Goal: Information Seeking & Learning: Learn about a topic

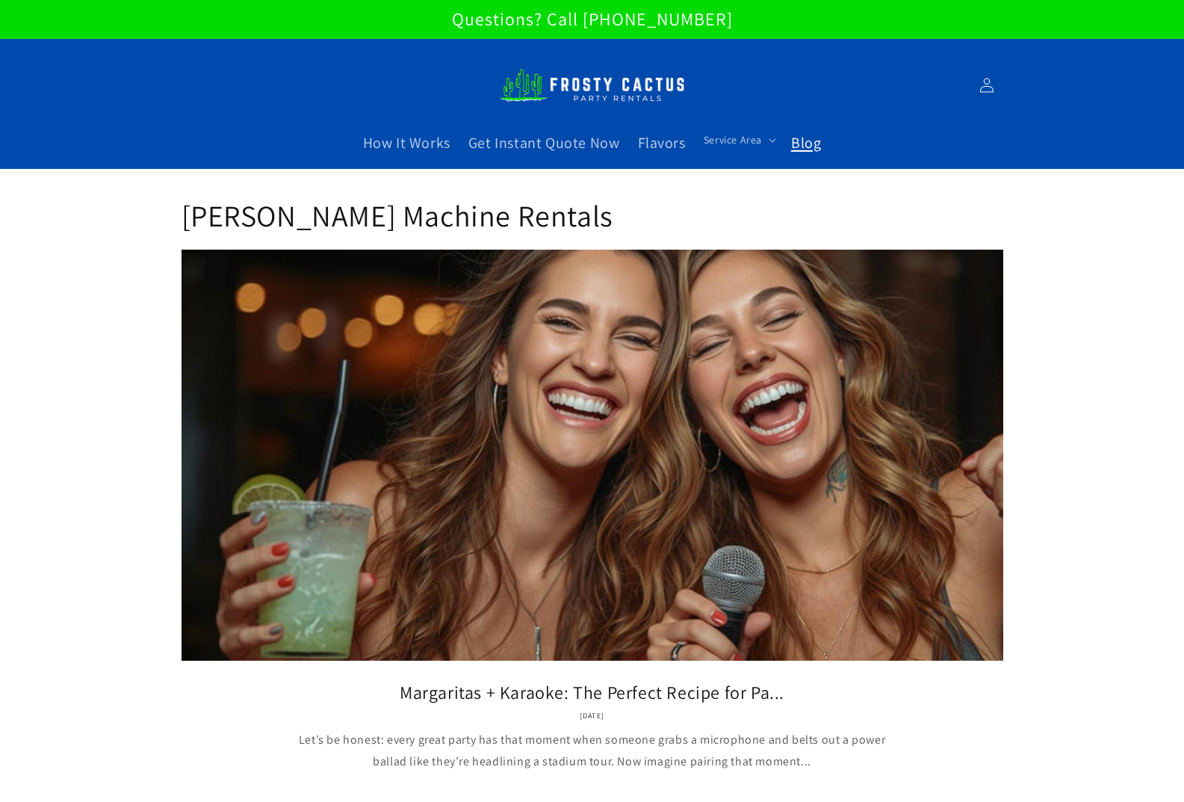
click at [545, 95] on img at bounding box center [592, 85] width 187 height 51
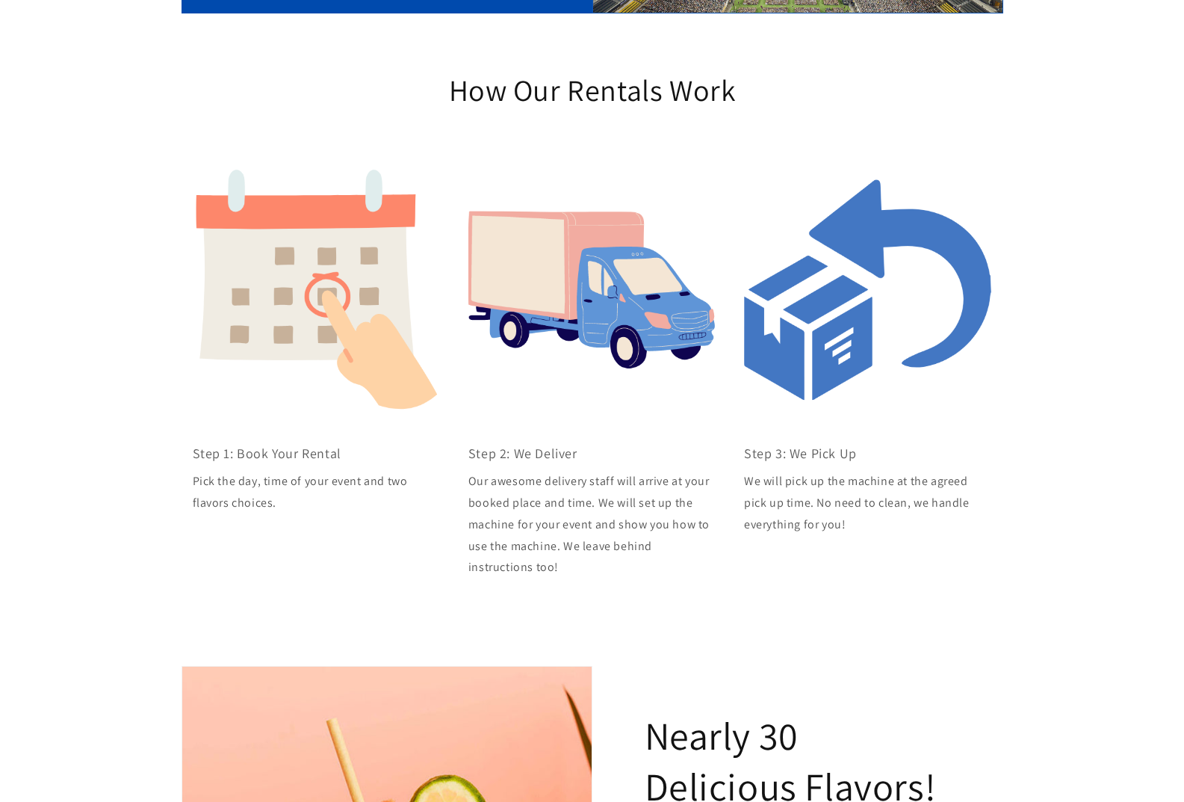
scroll to position [52, 0]
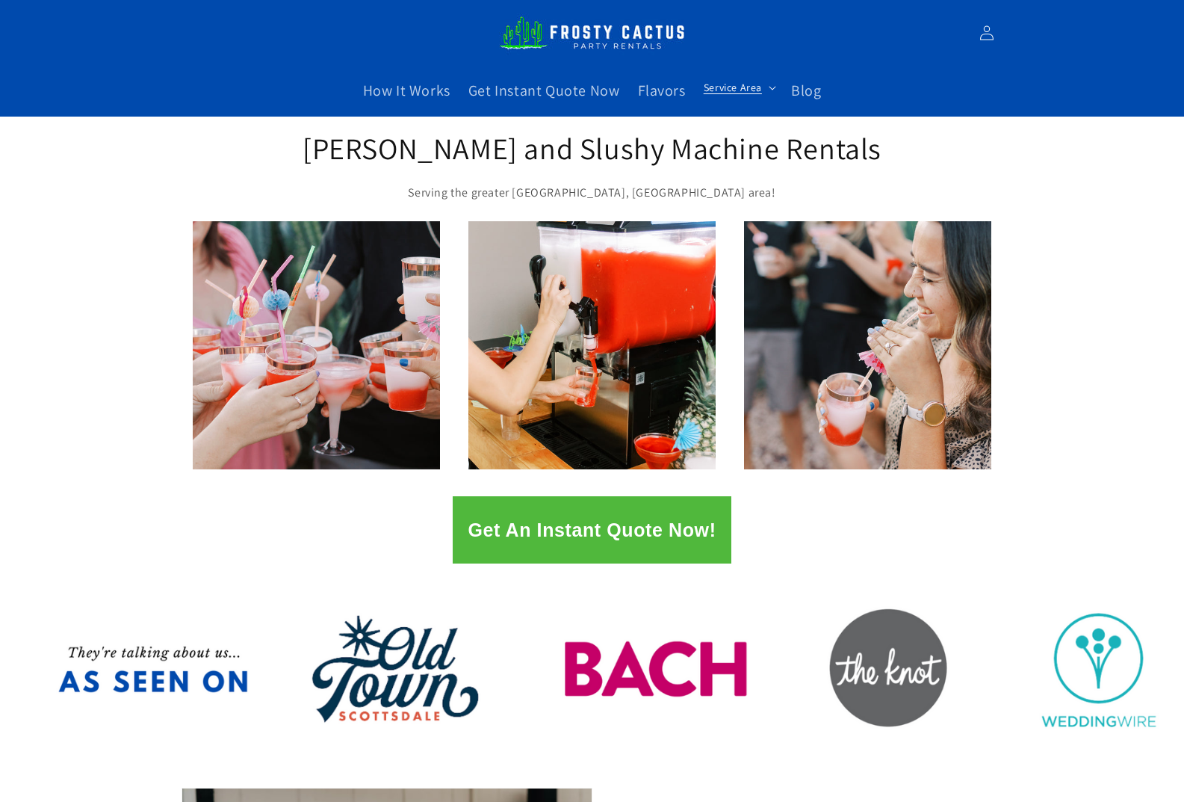
click at [752, 87] on span "Service Area" at bounding box center [733, 87] width 58 height 13
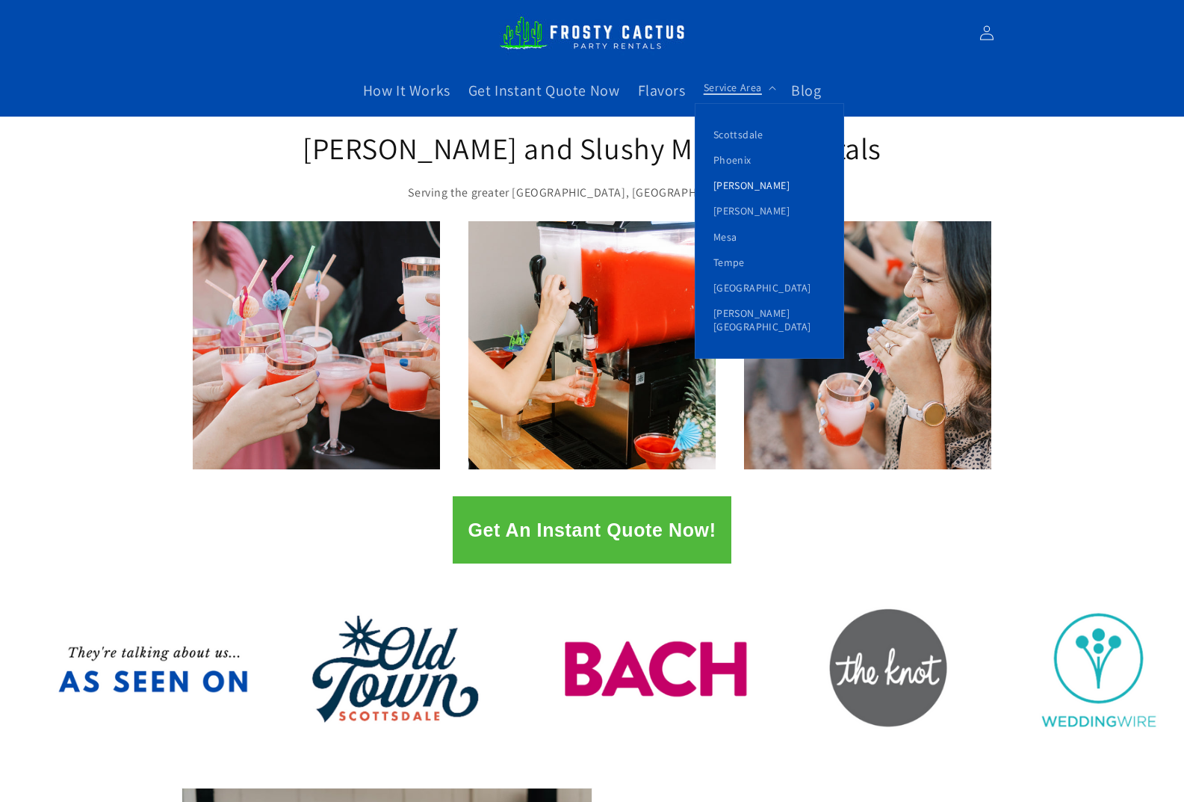
click at [742, 190] on link "[PERSON_NAME]" at bounding box center [770, 185] width 148 height 25
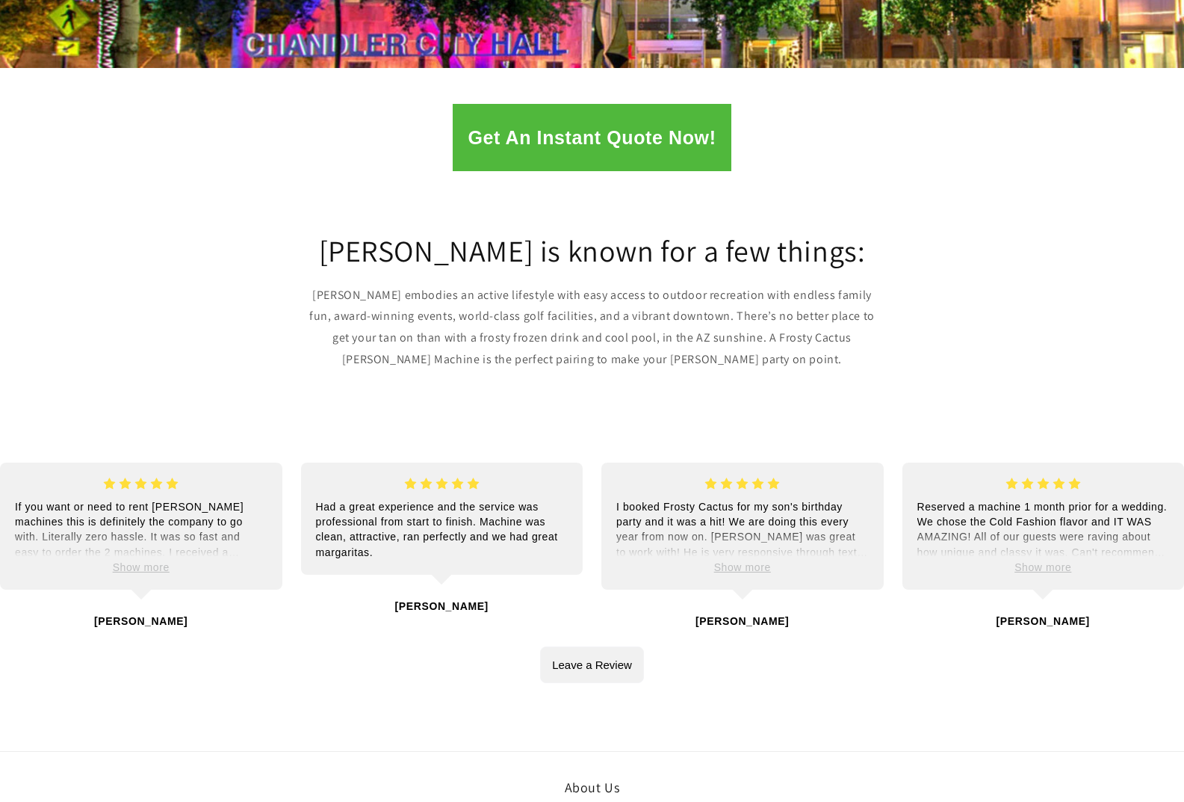
scroll to position [448, 0]
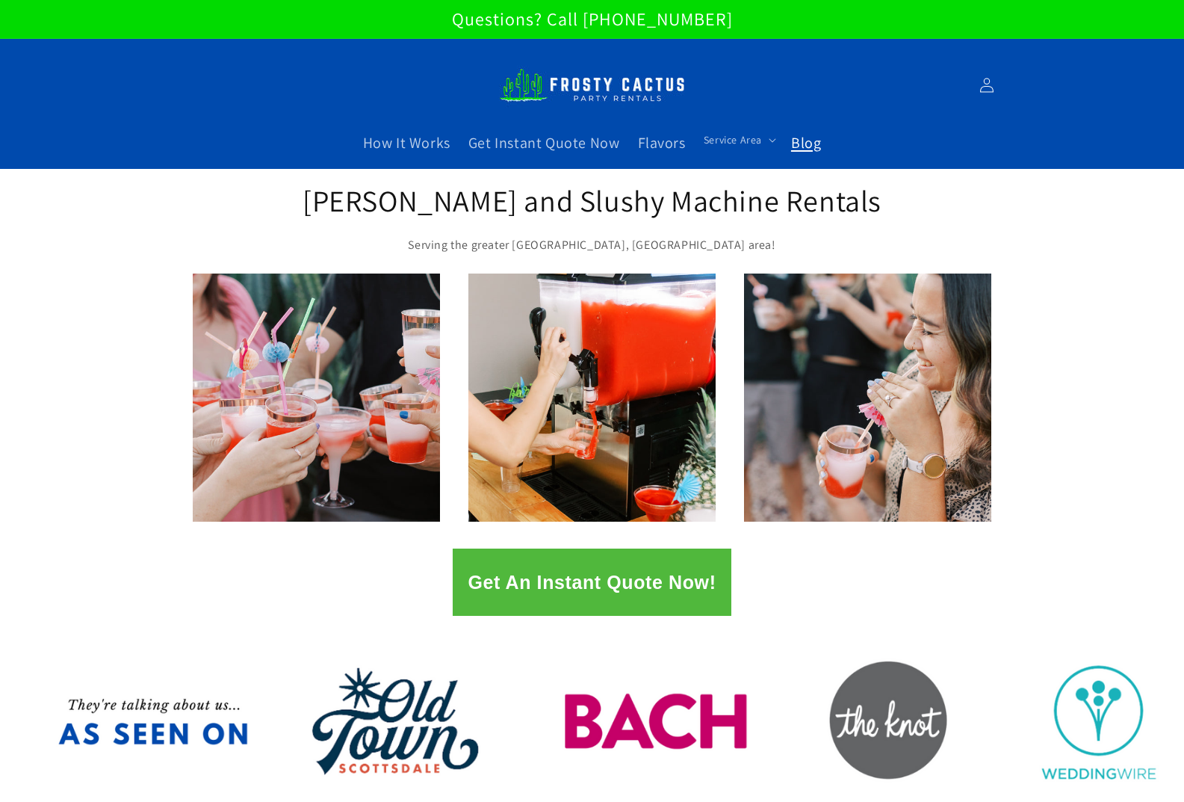
click at [791, 149] on span "Blog" at bounding box center [806, 142] width 30 height 19
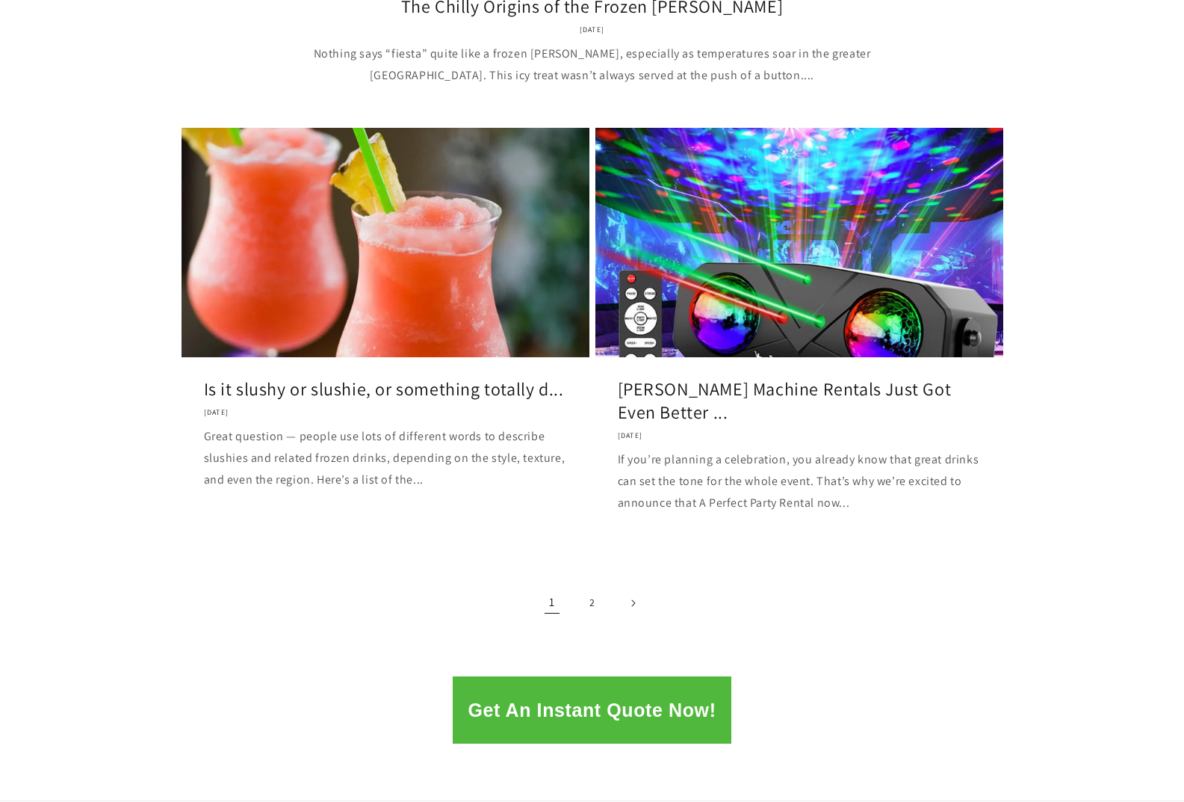
scroll to position [1793, 0]
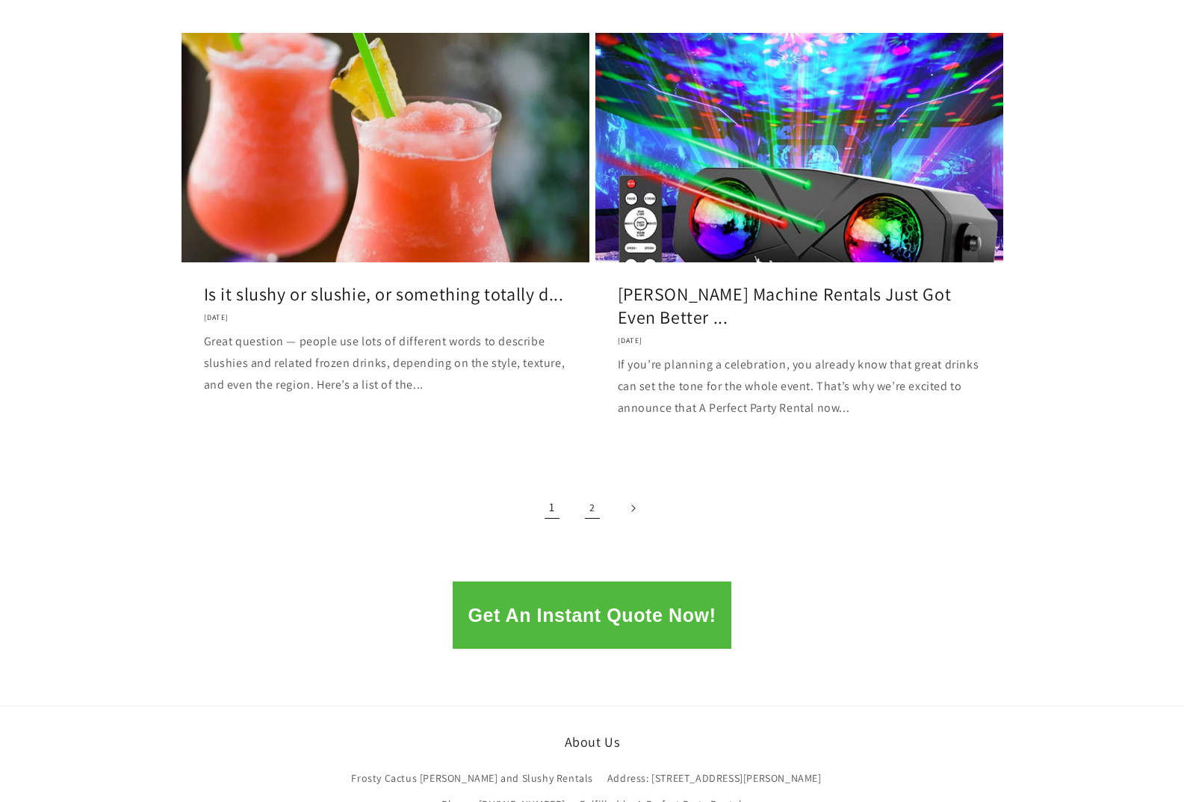
click at [596, 503] on link "2" at bounding box center [592, 508] width 33 height 33
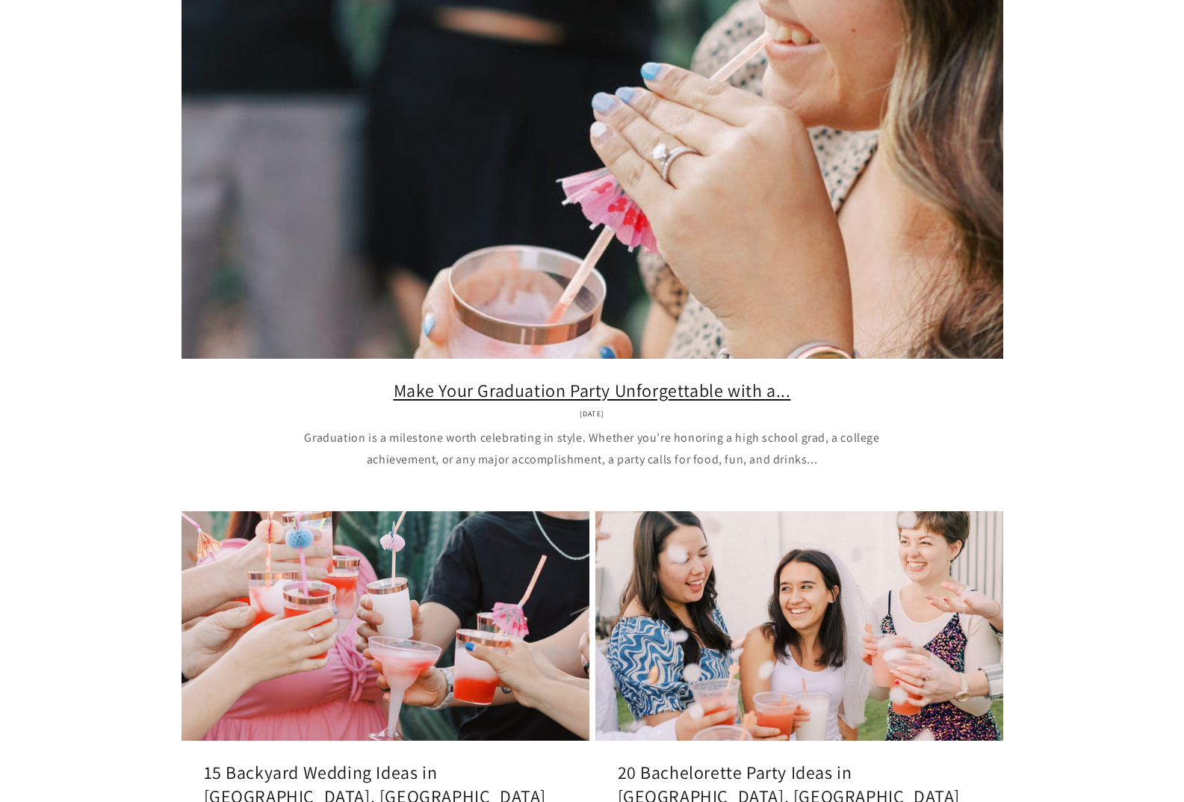
scroll to position [299, 0]
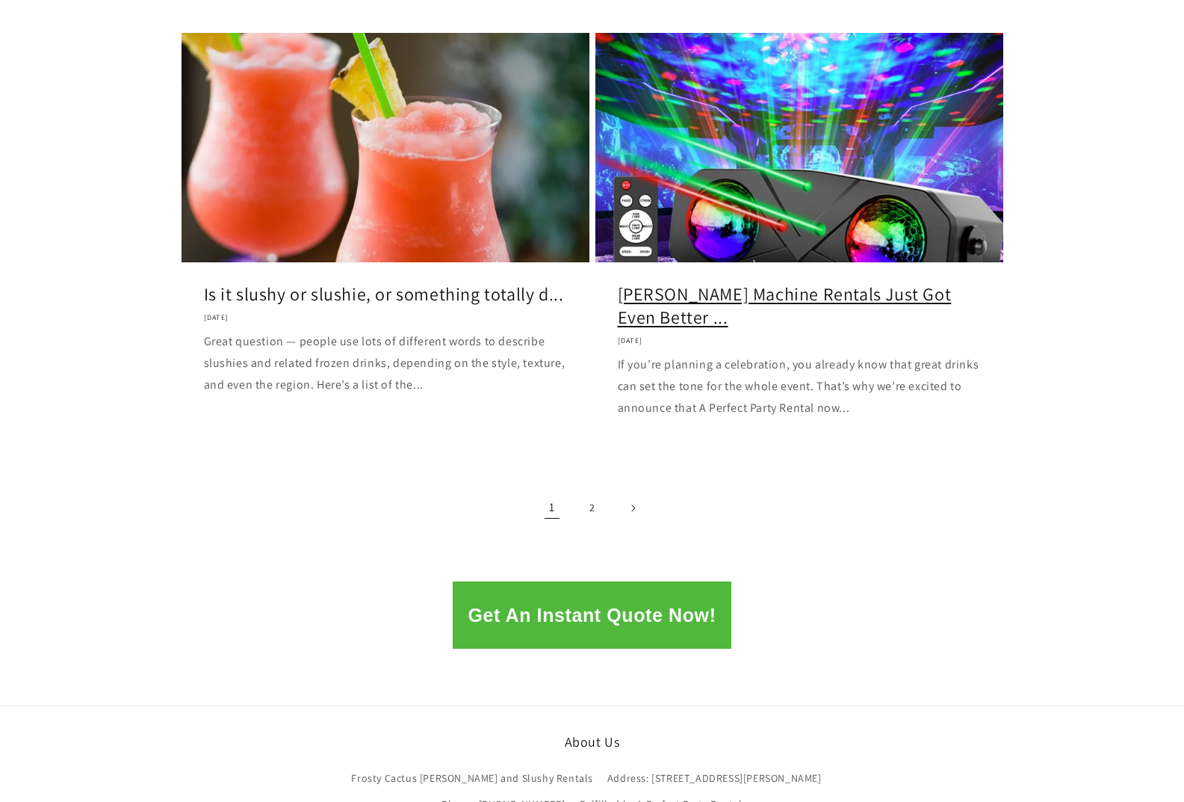
scroll to position [1793, 0]
click at [764, 294] on link "[PERSON_NAME] Machine Rentals Just Got Even Better ..." at bounding box center [799, 305] width 363 height 46
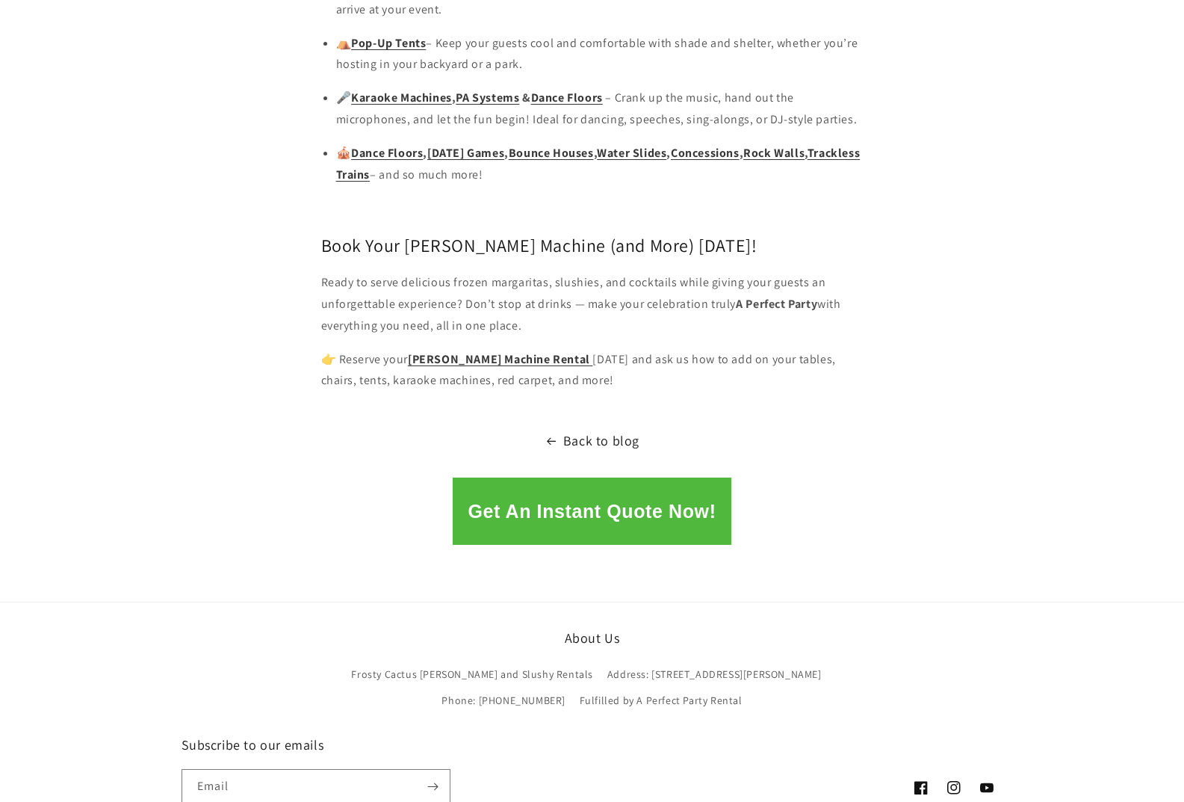
scroll to position [1942, 0]
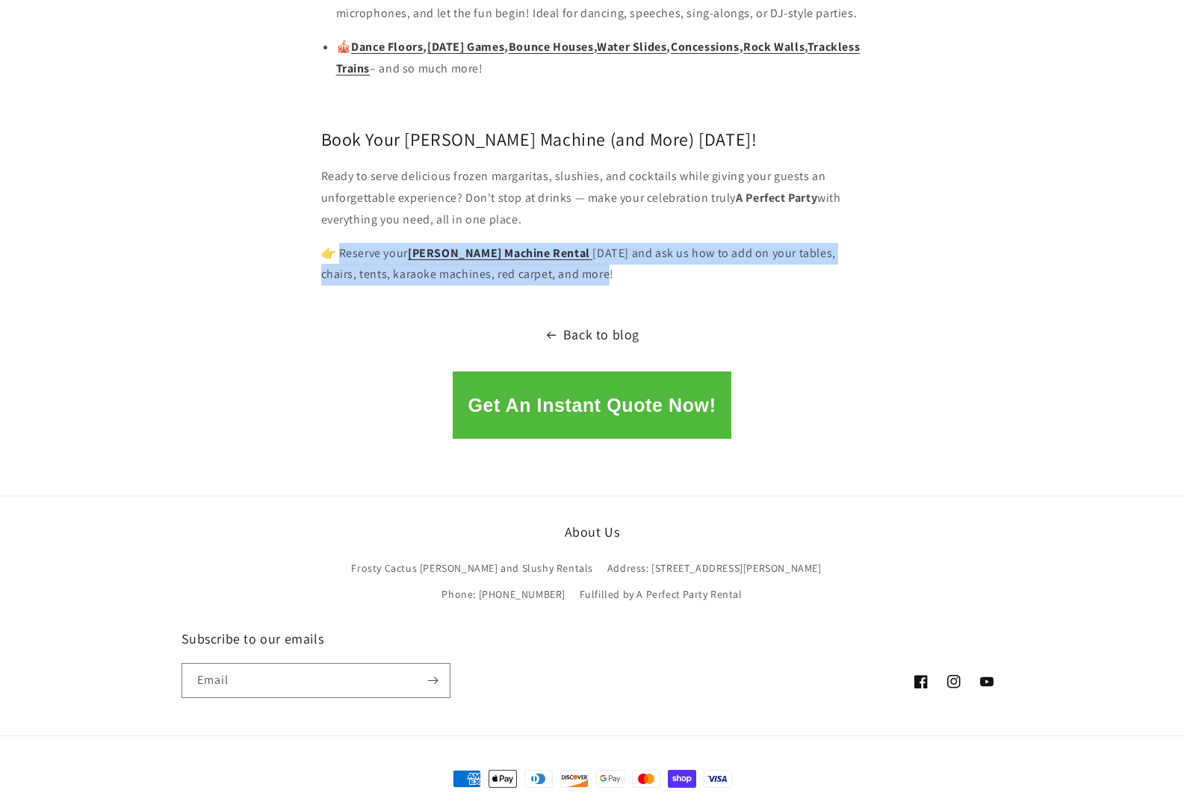
drag, startPoint x: 595, startPoint y: 234, endPoint x: 343, endPoint y: 211, distance: 253.5
click at [343, 243] on p "👉 Reserve your [PERSON_NAME] Machine Rental [DATE] and ask us how to add on you…" at bounding box center [592, 264] width 542 height 43
copy p "eserve your [PERSON_NAME] Machine Rental [DATE] and ask us how to add on your t…"
